Goal: Information Seeking & Learning: Find specific fact

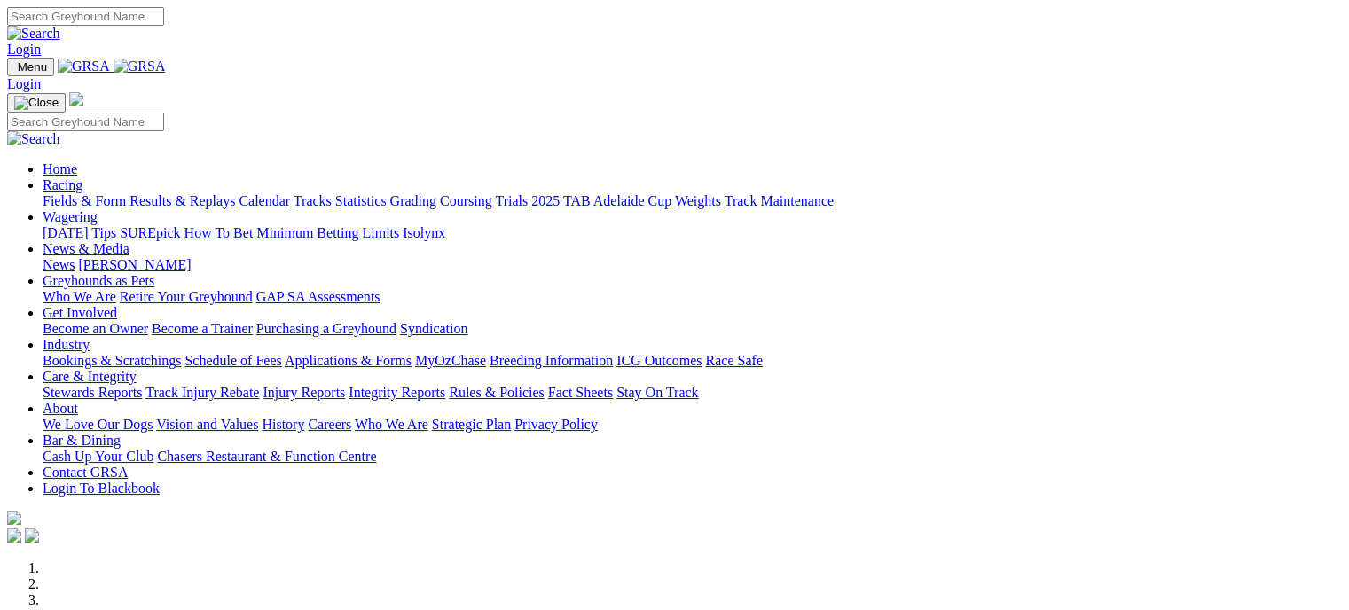
click at [234, 193] on link "Results & Replays" at bounding box center [182, 200] width 106 height 15
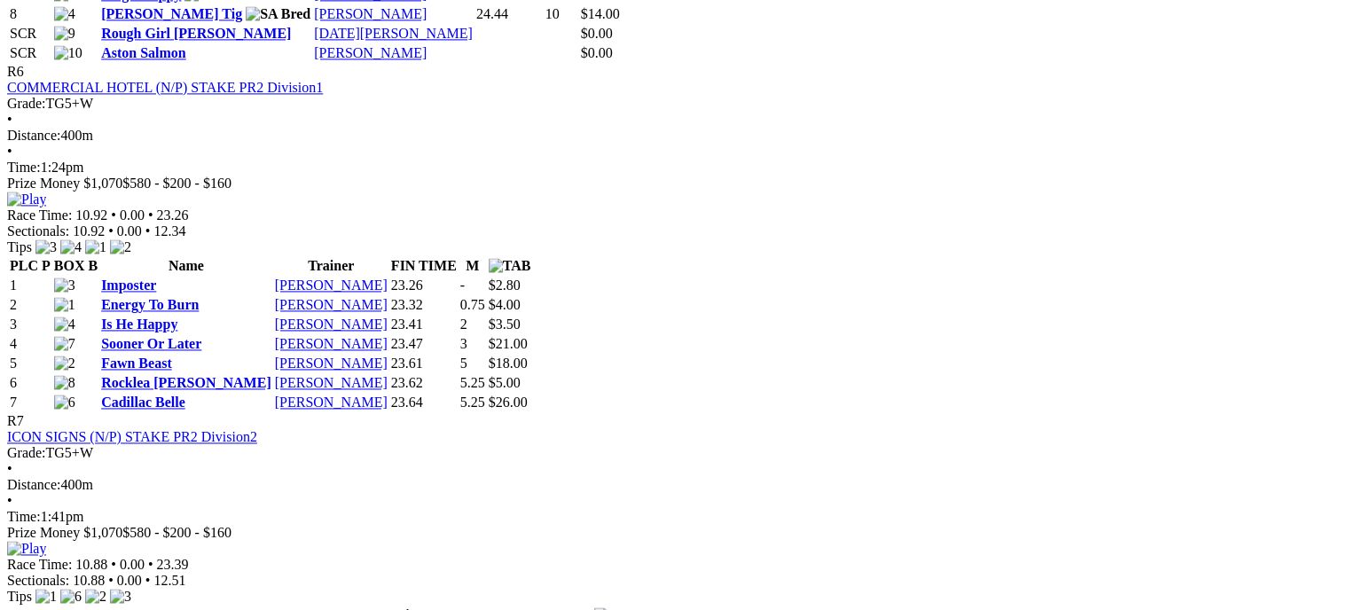
scroll to position [2661, 0]
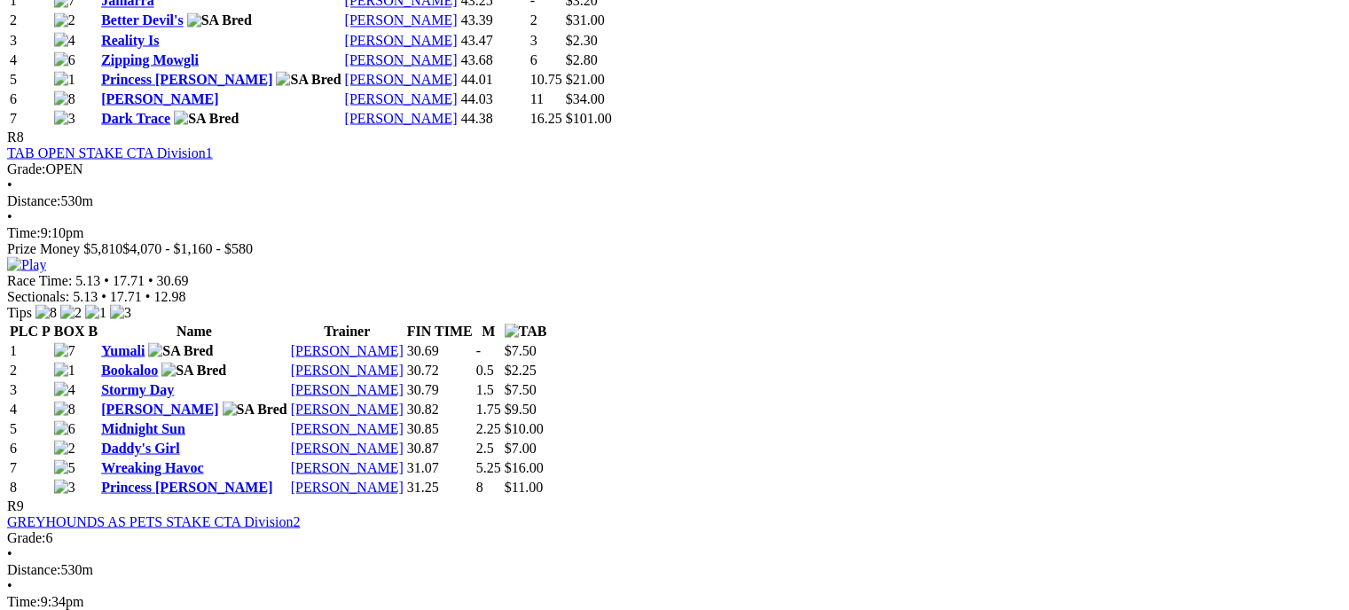
scroll to position [3370, 0]
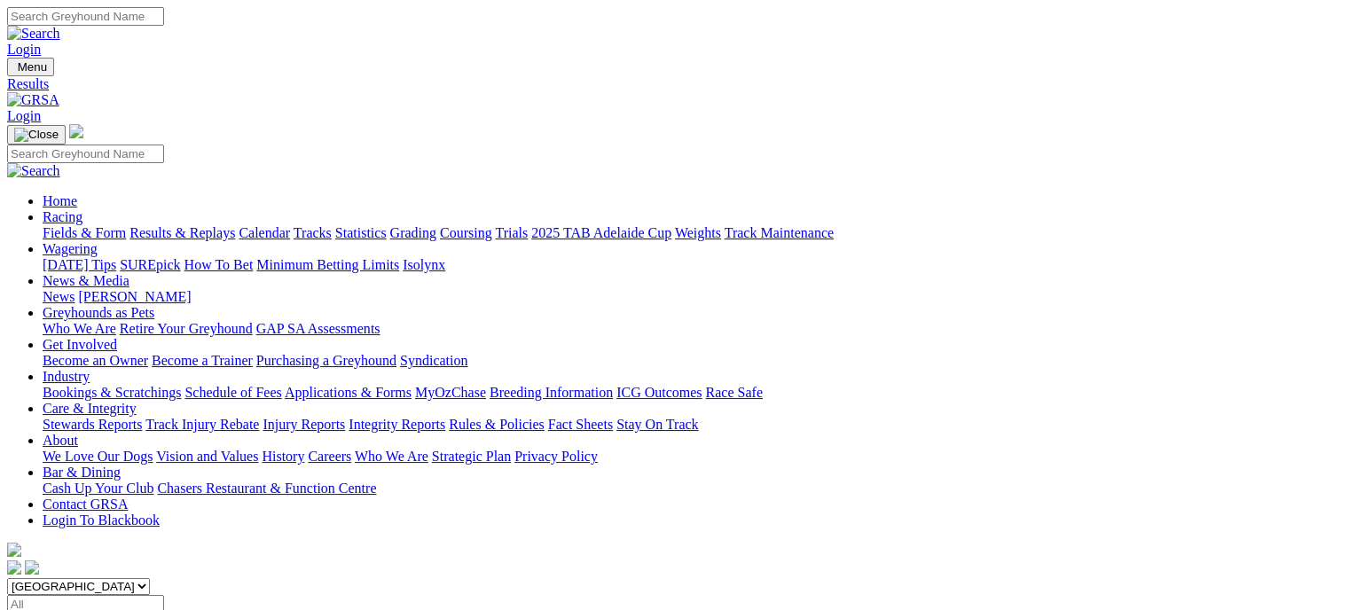
click at [150, 578] on select "South Australia New South Wales Northern Territory Queensland Tasmania Victoria…" at bounding box center [78, 586] width 143 height 17
select select "WA"
click at [119, 578] on select "South Australia New South Wales Northern Territory Queensland Tasmania Victoria…" at bounding box center [78, 586] width 143 height 17
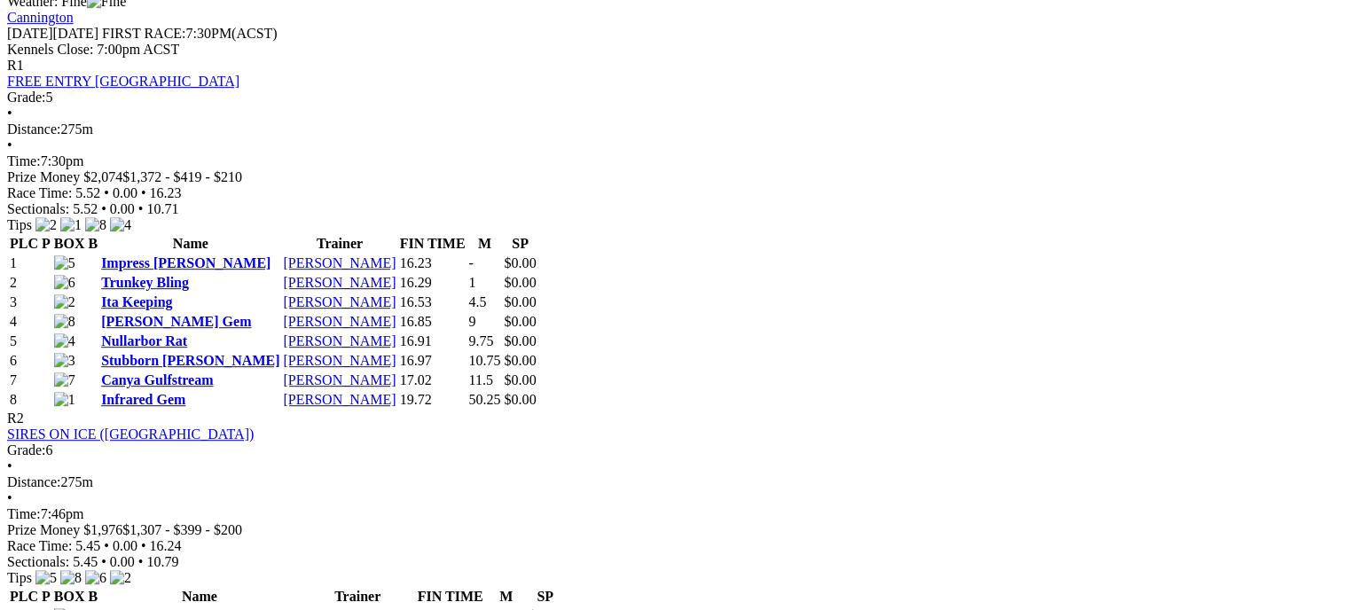
scroll to position [887, 0]
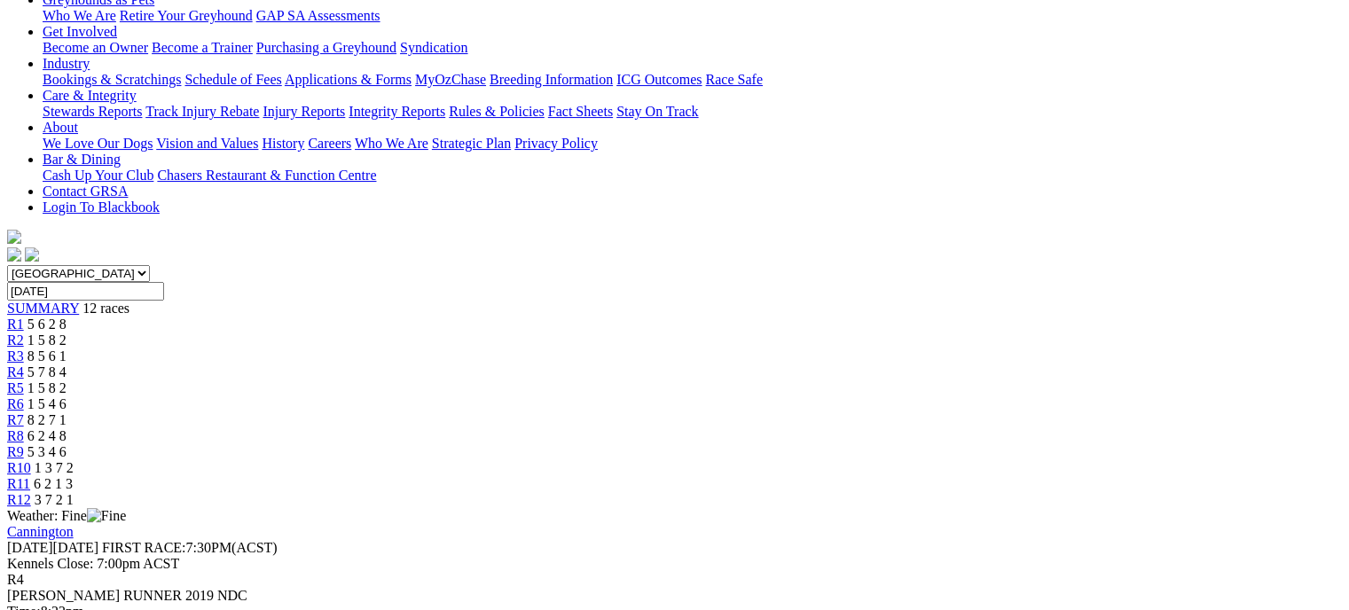
scroll to position [355, 0]
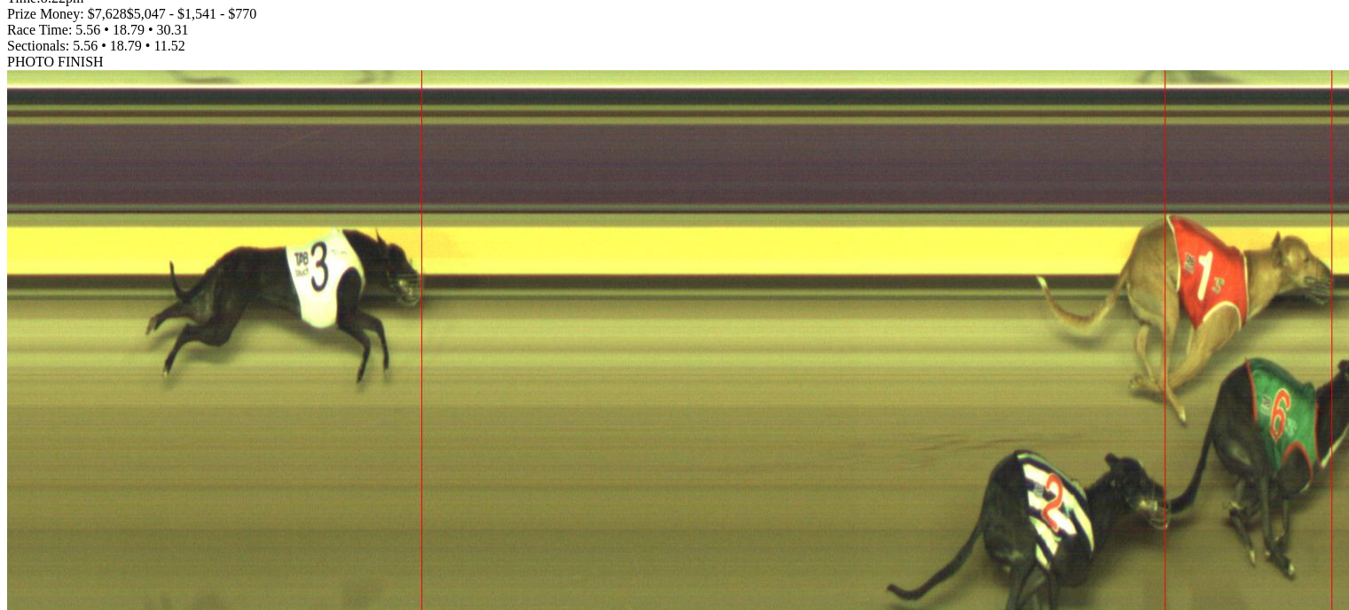
scroll to position [1153, 0]
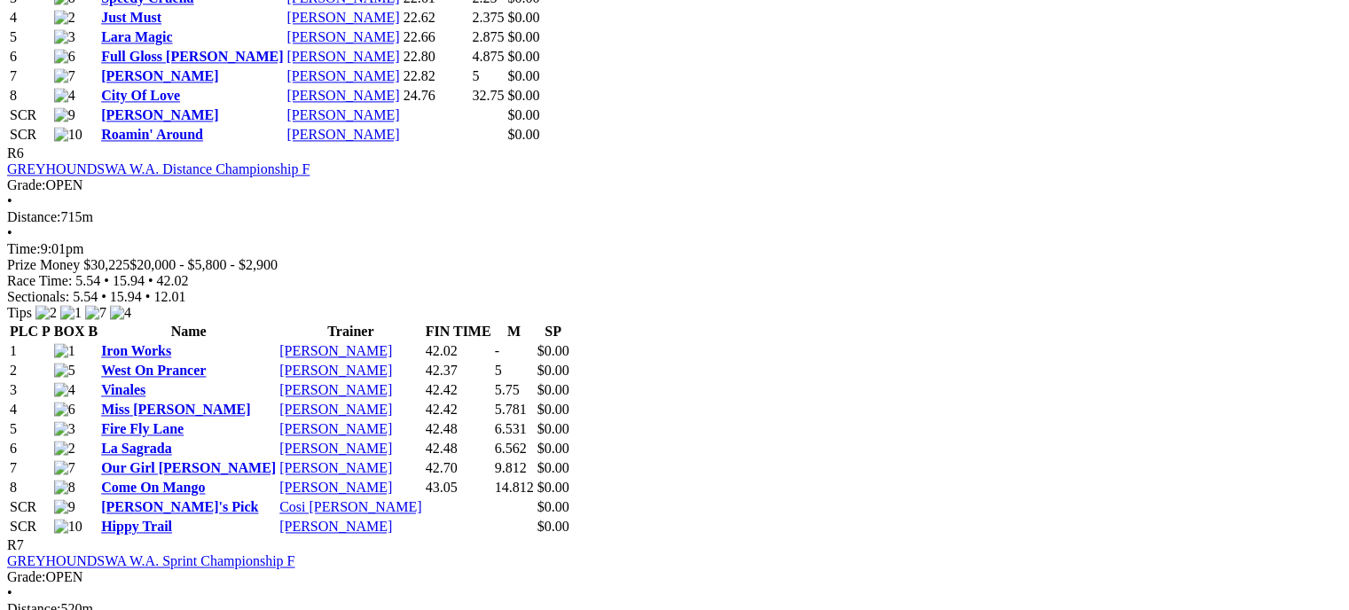
scroll to position [2661, 0]
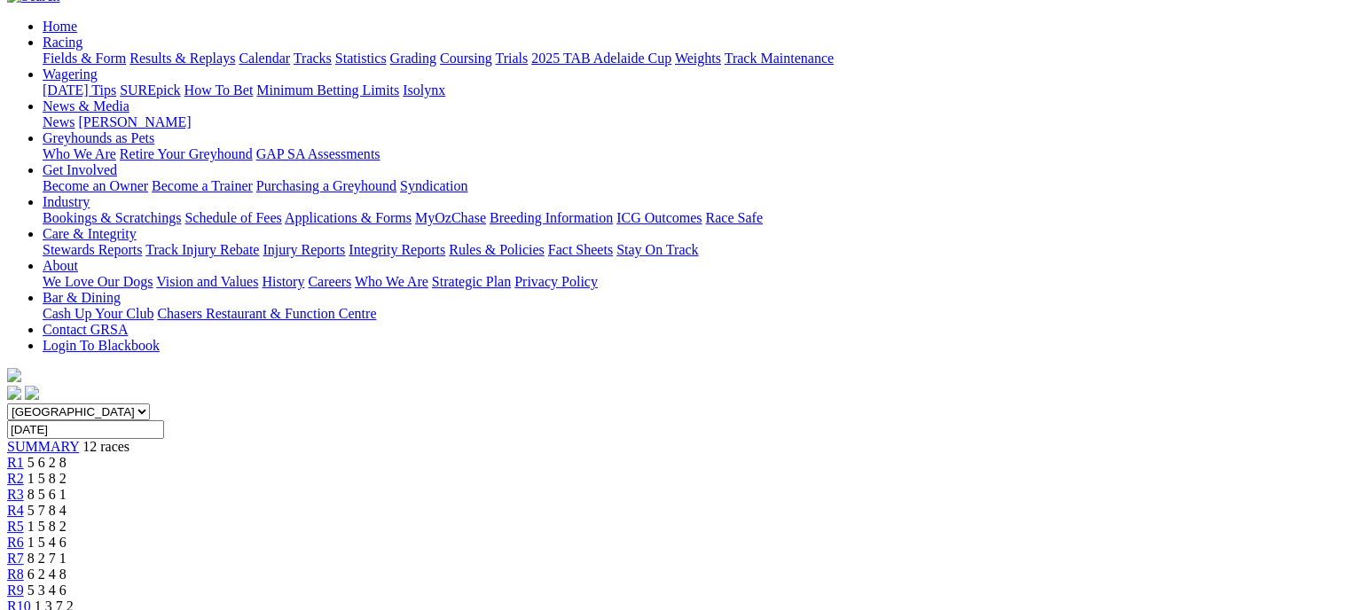
scroll to position [177, 0]
